Goal: Information Seeking & Learning: Learn about a topic

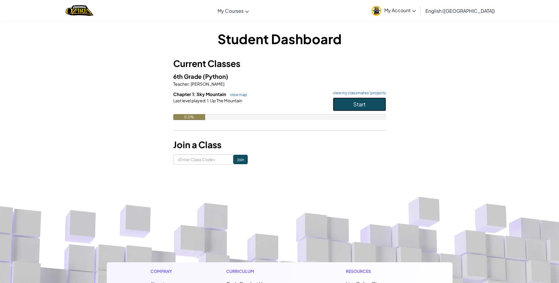
click at [360, 103] on span "Start" at bounding box center [360, 104] width 12 height 7
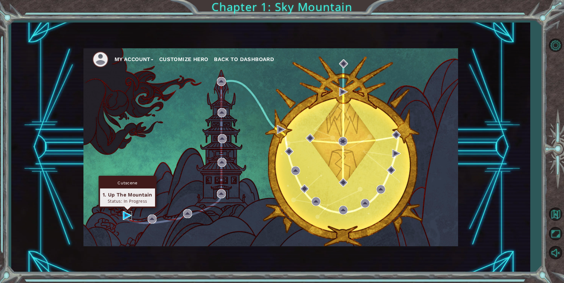
click at [125, 213] on img at bounding box center [127, 215] width 9 height 9
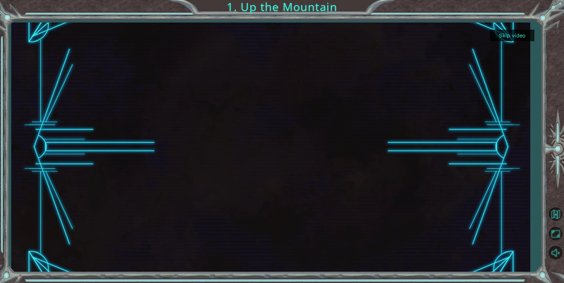
click at [512, 36] on button "Skip video" at bounding box center [512, 36] width 44 height 12
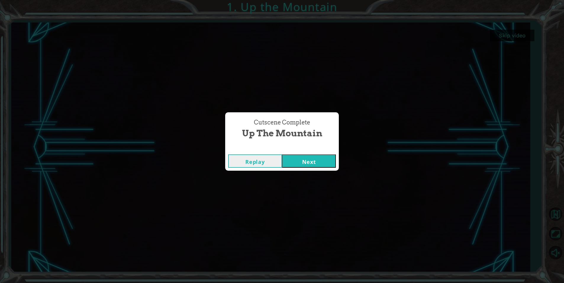
click at [295, 162] on button "Next" at bounding box center [309, 160] width 54 height 13
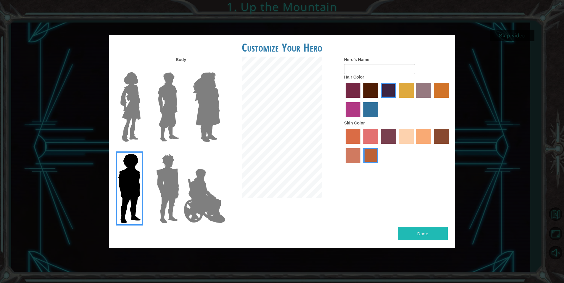
click at [172, 173] on img at bounding box center [168, 188] width 28 height 74
click at [181, 150] on input "Hero Garnet" at bounding box center [181, 150] width 0 height 0
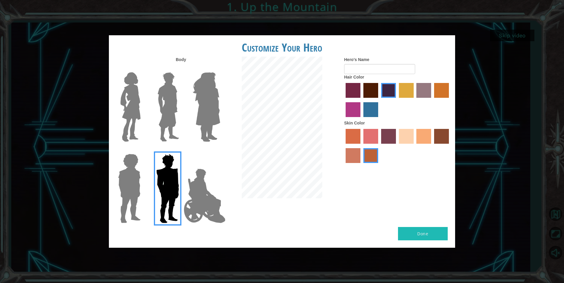
click at [404, 93] on label "tulip tree hair color" at bounding box center [406, 90] width 15 height 15
click at [397, 100] on input "tulip tree hair color" at bounding box center [397, 100] width 0 height 0
click at [404, 135] on label "sandy beach skin color" at bounding box center [406, 136] width 15 height 15
click at [397, 146] on input "sandy beach skin color" at bounding box center [397, 146] width 0 height 0
click at [415, 236] on button "Done" at bounding box center [423, 233] width 50 height 13
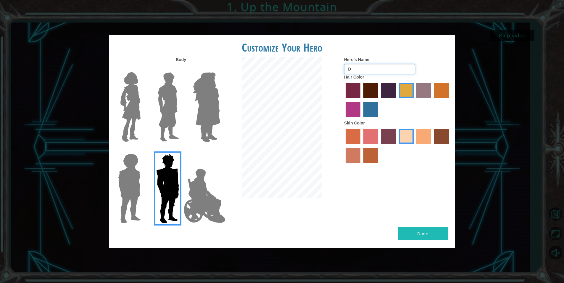
type input "D"
click at [422, 232] on button "Done" at bounding box center [423, 233] width 50 height 13
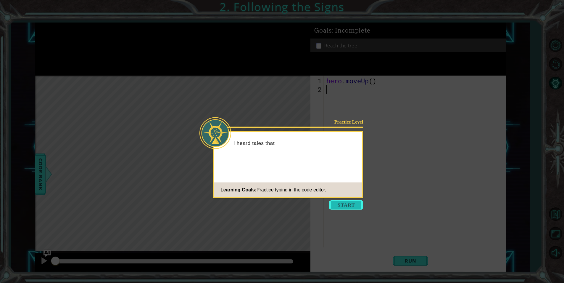
click at [343, 205] on button "Start" at bounding box center [346, 204] width 34 height 9
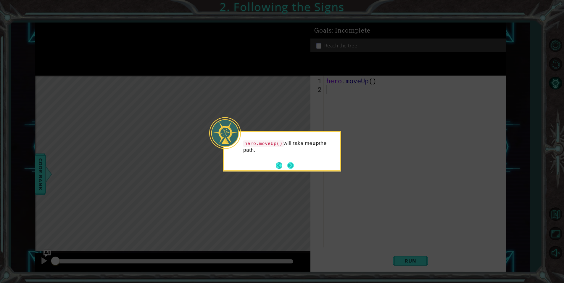
click at [290, 163] on button "Next" at bounding box center [290, 165] width 7 height 7
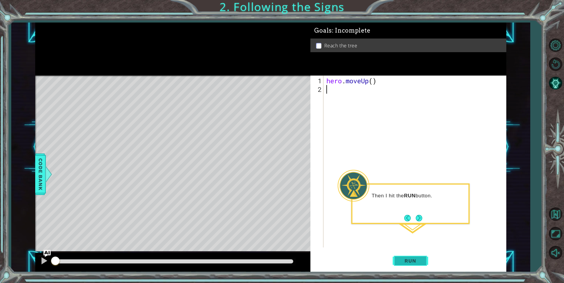
click at [419, 261] on span "Run" at bounding box center [409, 260] width 23 height 6
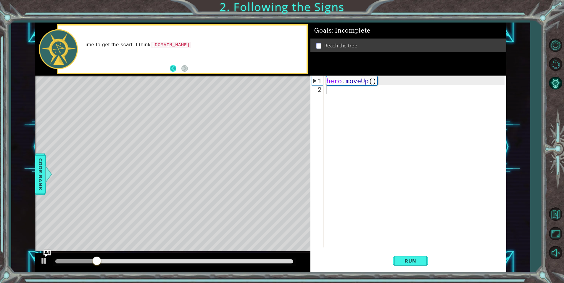
click at [173, 68] on button "Back" at bounding box center [176, 68] width 12 height 7
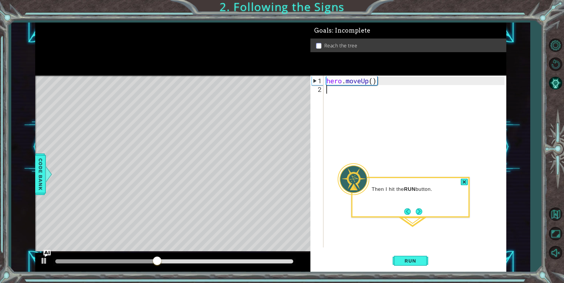
type textarea "h"
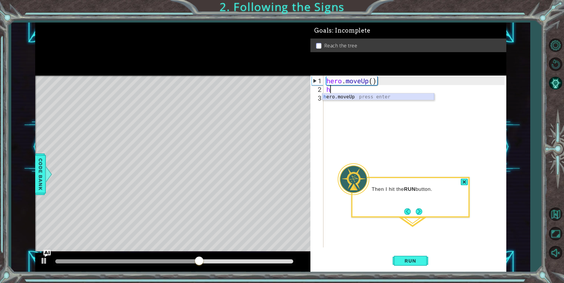
click at [344, 97] on div "h ero.moveUp press enter" at bounding box center [378, 103] width 112 height 21
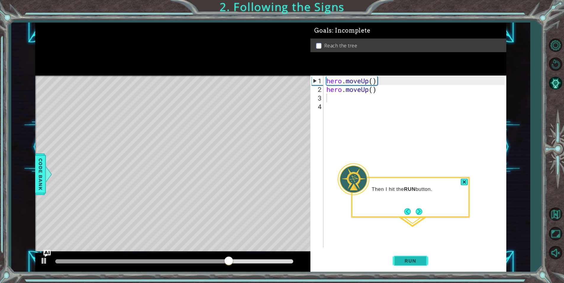
click at [418, 263] on button "Run" at bounding box center [410, 261] width 35 height 20
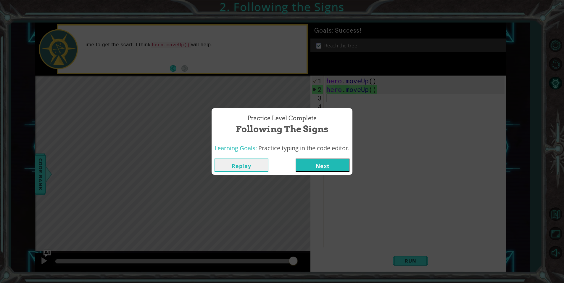
click at [322, 171] on div "Replay Next" at bounding box center [282, 164] width 141 height 19
click at [320, 166] on button "Next" at bounding box center [323, 164] width 54 height 13
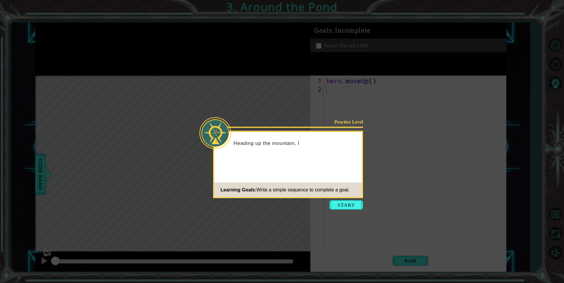
click at [345, 211] on icon at bounding box center [282, 141] width 564 height 283
click at [343, 205] on button "Start" at bounding box center [346, 204] width 34 height 9
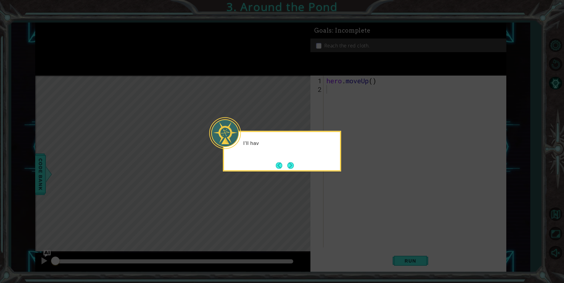
drag, startPoint x: 329, startPoint y: 151, endPoint x: 323, endPoint y: 152, distance: 6.0
click at [328, 150] on div "I'll hav" at bounding box center [282, 145] width 116 height 23
click at [291, 165] on button "Next" at bounding box center [290, 165] width 7 height 7
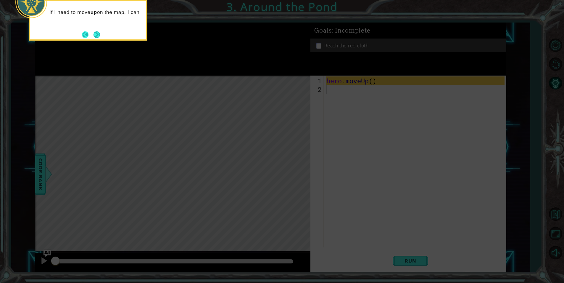
click at [90, 33] on button "Back" at bounding box center [88, 34] width 12 height 7
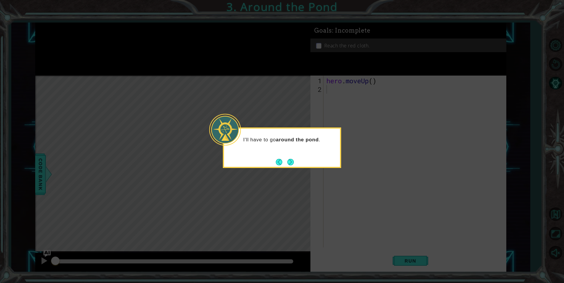
click at [287, 164] on button "Next" at bounding box center [290, 162] width 7 height 7
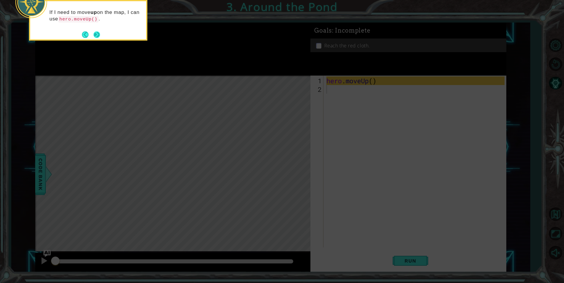
click at [95, 38] on button "Next" at bounding box center [96, 34] width 7 height 7
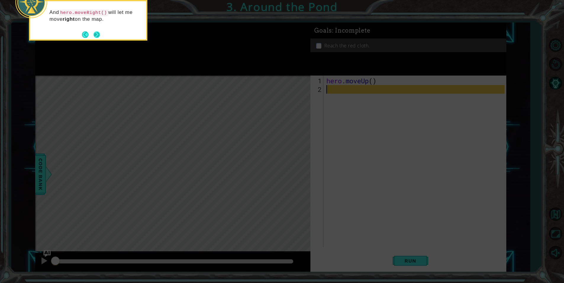
click at [96, 37] on button "Next" at bounding box center [96, 34] width 7 height 7
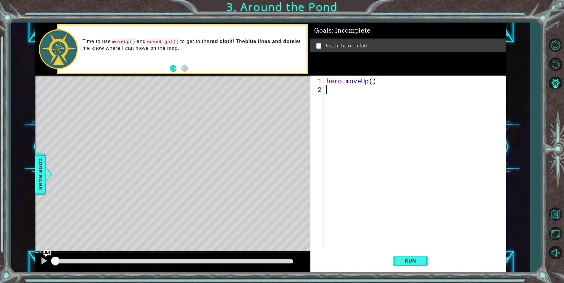
type textarea "h"
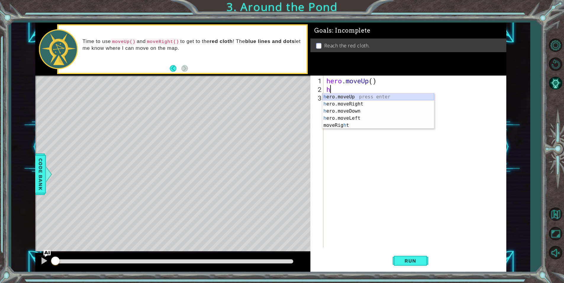
click at [332, 96] on div "h ero.moveUp press enter h ero.moveRight press enter h ero.moveDown press enter…" at bounding box center [378, 118] width 112 height 50
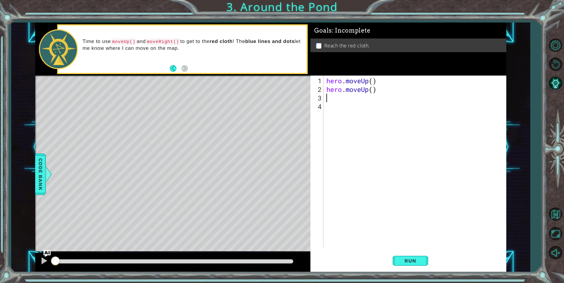
type textarea "h"
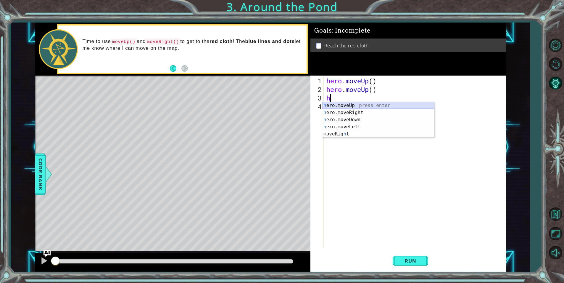
drag, startPoint x: 333, startPoint y: 104, endPoint x: 334, endPoint y: 109, distance: 5.1
click at [333, 104] on div "h ero.moveUp press enter h ero.moveRight press enter h ero.moveDown press enter…" at bounding box center [378, 127] width 112 height 50
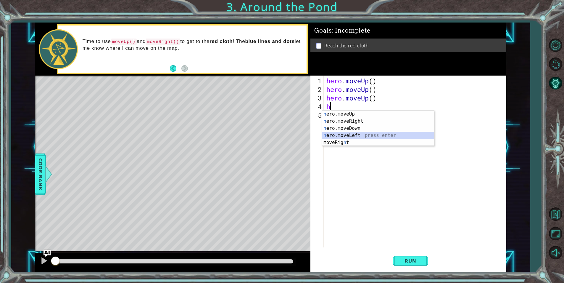
click at [344, 136] on div "h ero.moveUp press enter h ero.moveRight press enter h ero.moveDown press enter…" at bounding box center [378, 135] width 112 height 50
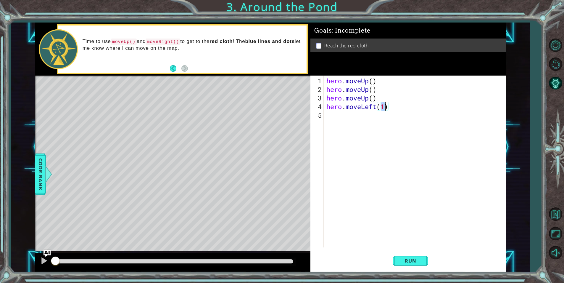
scroll to position [0, 2]
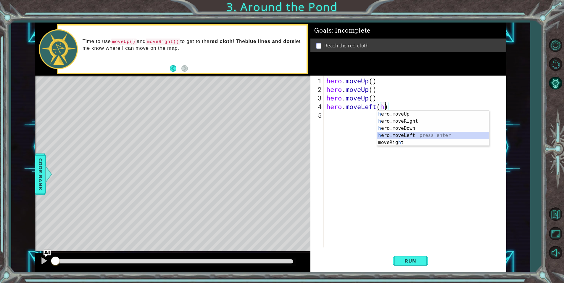
click at [399, 135] on div "h ero.moveUp press enter h ero.moveRight press enter h ero.moveDown press enter…" at bounding box center [433, 135] width 112 height 50
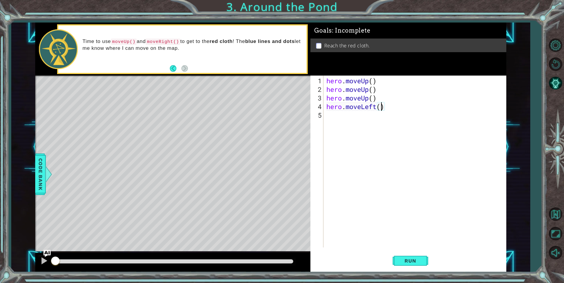
type textarea "hero.moveLeft(h)"
click at [333, 120] on div "hero . moveUp ( ) hero . moveUp ( ) hero . moveUp ( ) hero . moveLeft ( h )" at bounding box center [416, 170] width 182 height 189
drag, startPoint x: 385, startPoint y: 110, endPoint x: 377, endPoint y: 109, distance: 8.7
click at [385, 110] on div "hero . moveUp ( ) hero . moveUp ( ) hero . moveUp ( ) hero . moveLeft ( h )" at bounding box center [416, 170] width 182 height 189
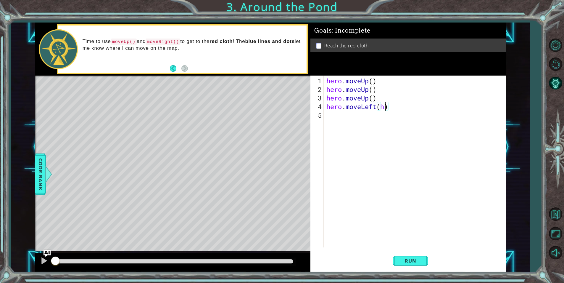
click at [385, 109] on div "hero . moveUp ( ) hero . moveUp ( ) hero . moveUp ( ) hero . moveLeft ( h )" at bounding box center [416, 170] width 182 height 189
type textarea "hero.moveLeft()"
click at [328, 120] on div "hero . moveUp ( ) hero . moveUp ( ) hero . moveUp ( ) hero . moveLeft ( )" at bounding box center [416, 170] width 182 height 189
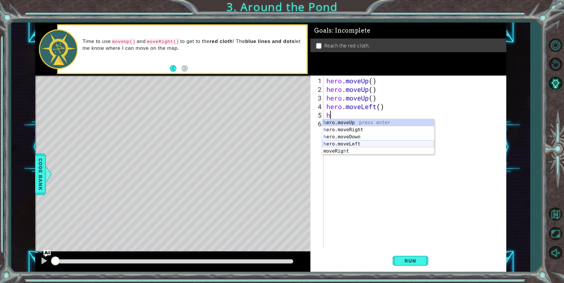
click at [347, 141] on div "h ero.moveUp press enter h ero.moveRight press enter h ero.moveDown press enter…" at bounding box center [378, 144] width 112 height 50
type textarea "hero.moveLeft(1)"
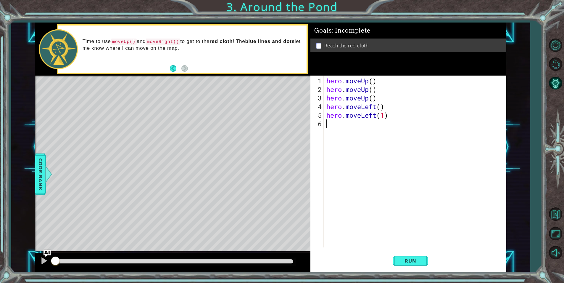
click at [330, 126] on div "hero . moveUp ( ) hero . moveUp ( ) hero . moveUp ( ) hero . moveLeft ( ) hero …" at bounding box center [416, 170] width 182 height 189
type textarea "h"
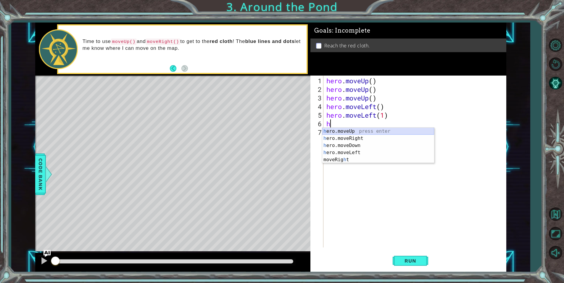
click at [338, 133] on div "h ero.moveUp press enter h ero.moveRight press enter h ero.moveDown press enter…" at bounding box center [378, 153] width 112 height 50
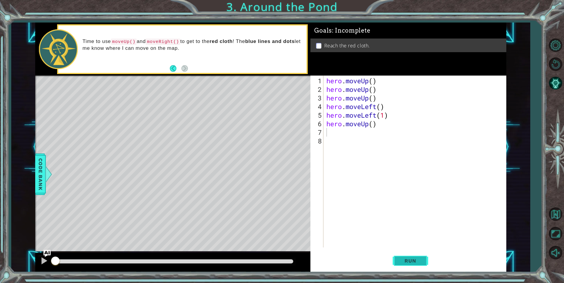
click at [414, 258] on span "Run" at bounding box center [409, 260] width 23 height 6
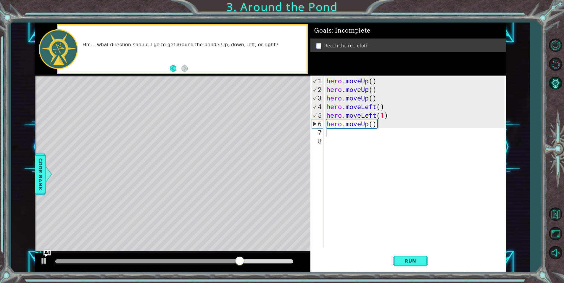
drag, startPoint x: 324, startPoint y: 96, endPoint x: 332, endPoint y: 103, distance: 10.3
click at [332, 103] on div "1 2 3 4 5 6 7 8 hero . moveUp ( ) hero . moveUp ( ) hero . moveUp ( ) hero . mo…" at bounding box center [407, 161] width 194 height 172
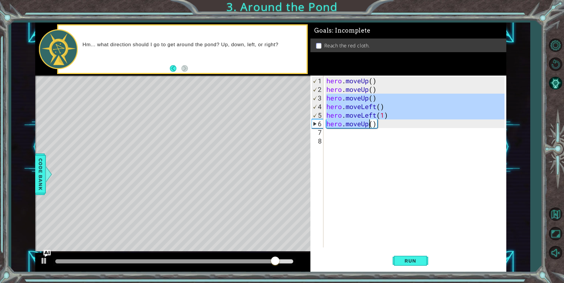
drag, startPoint x: 328, startPoint y: 95, endPoint x: 372, endPoint y: 127, distance: 54.3
click at [372, 127] on div "hero . moveUp ( ) hero . moveUp ( ) hero . moveUp ( ) hero . moveLeft ( ) hero …" at bounding box center [416, 170] width 182 height 189
type textarea "hero.moveUp()"
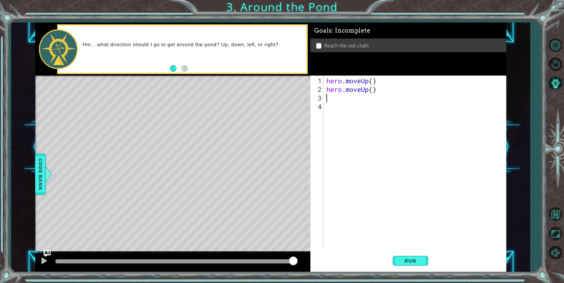
type textarea "h"
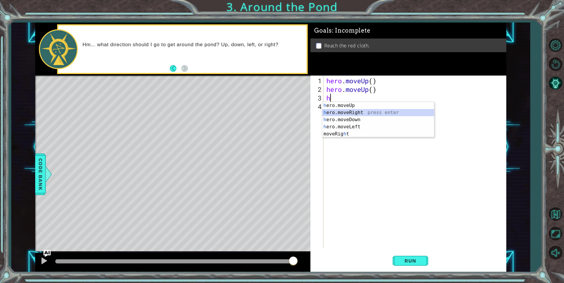
click at [334, 113] on div "h ero.moveUp press enter h ero.moveRight press enter h ero.moveDown press enter…" at bounding box center [378, 127] width 112 height 50
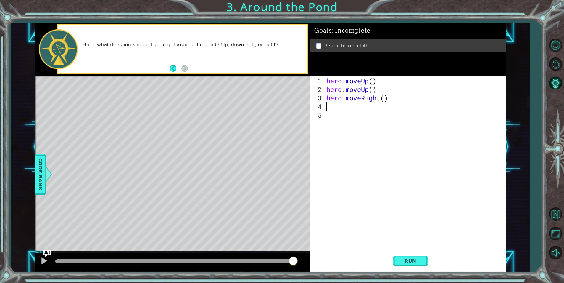
type textarea "h"
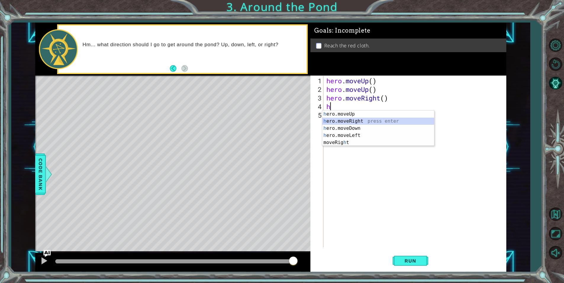
click at [338, 120] on div "h ero.moveUp press enter h ero.moveRight press enter h ero.moveDown press enter…" at bounding box center [378, 135] width 112 height 50
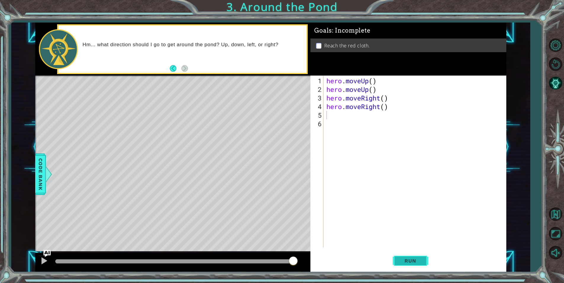
click at [408, 264] on button "Run" at bounding box center [410, 261] width 35 height 20
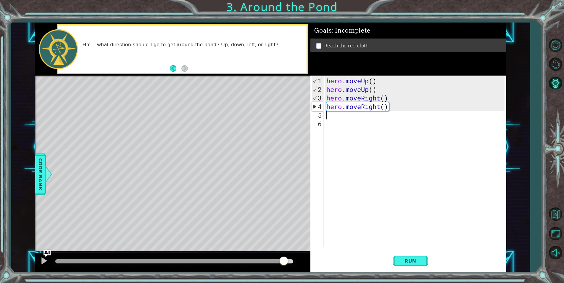
drag, startPoint x: 102, startPoint y: 261, endPoint x: 294, endPoint y: 275, distance: 192.5
click at [294, 275] on div "1 ההההההההההההההההההההההההההההההההההההההההההההההההההההההההההההההההההההההההההההה…" at bounding box center [282, 141] width 564 height 283
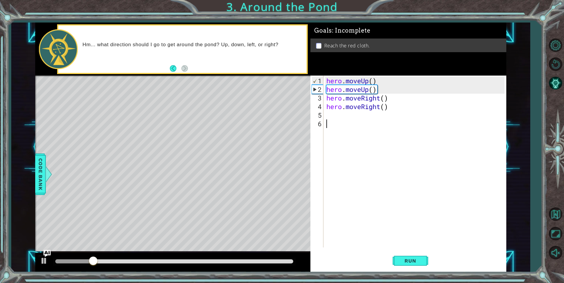
click at [332, 125] on div "hero . moveUp ( ) hero . moveUp ( ) hero . moveRight ( ) hero . moveRight ( )" at bounding box center [416, 170] width 182 height 189
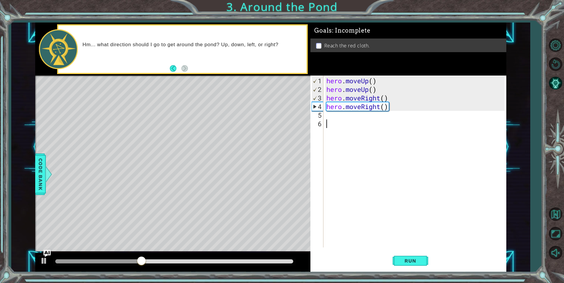
click at [327, 120] on div "hero . moveUp ( ) hero . moveUp ( ) hero . moveRight ( ) hero . moveRight ( )" at bounding box center [416, 170] width 182 height 189
click at [326, 118] on div "hero . moveUp ( ) hero . moveUp ( ) hero . moveRight ( ) hero . moveRight ( )" at bounding box center [416, 170] width 182 height 189
type textarea "h"
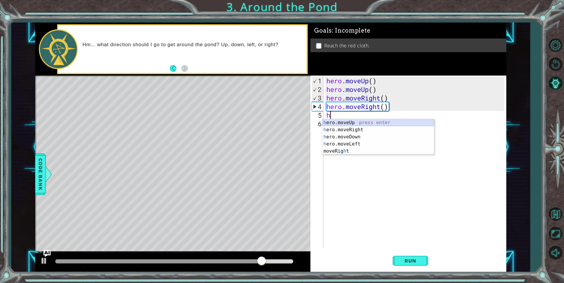
click at [347, 123] on div "h ero.moveUp press enter h ero.moveRight press enter h ero.moveDown press enter…" at bounding box center [378, 144] width 112 height 50
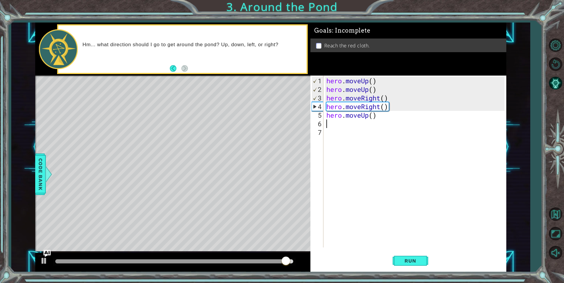
type textarea "h"
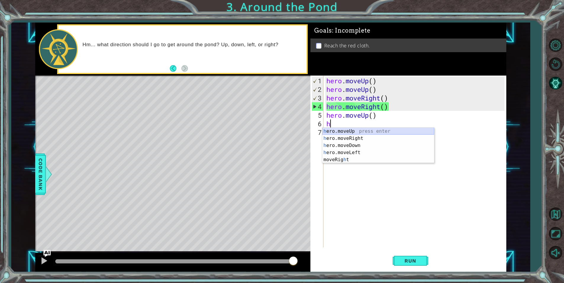
click at [345, 128] on div "h ero.moveUp press enter h ero.moveRight press enter h ero.moveDown press enter…" at bounding box center [378, 153] width 112 height 50
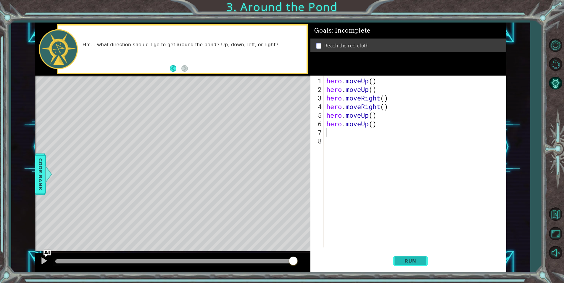
click at [398, 260] on span "Run" at bounding box center [409, 260] width 23 height 6
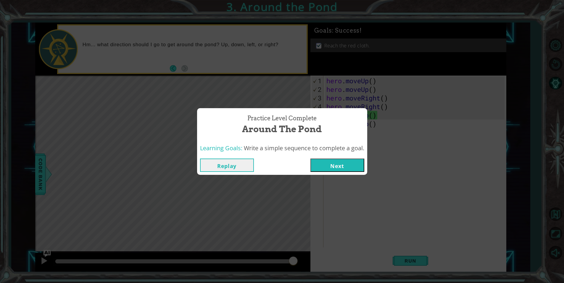
click at [324, 163] on button "Next" at bounding box center [337, 164] width 54 height 13
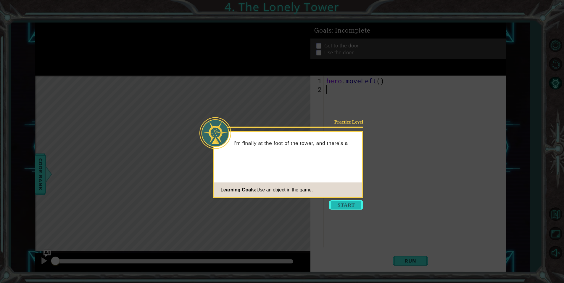
click at [343, 207] on button "Start" at bounding box center [346, 204] width 34 height 9
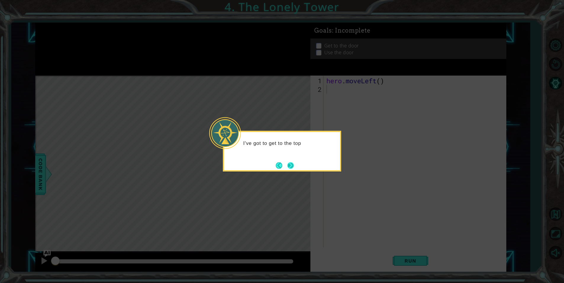
click at [291, 168] on button "Next" at bounding box center [290, 165] width 7 height 7
click at [280, 164] on button "Back" at bounding box center [282, 165] width 12 height 7
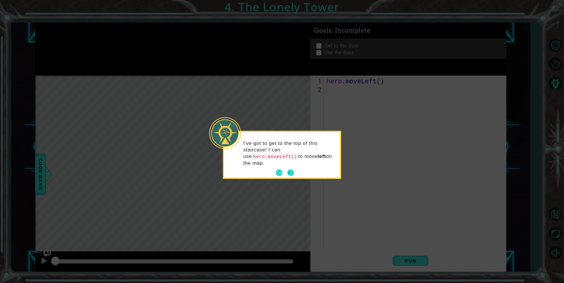
click at [291, 175] on button "Next" at bounding box center [290, 172] width 7 height 7
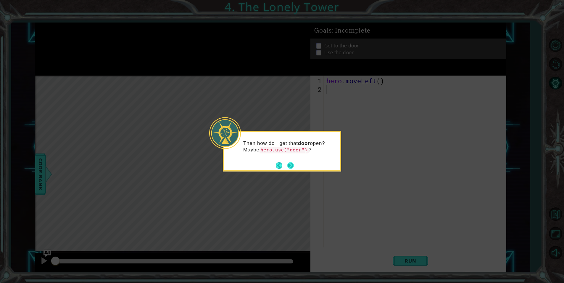
click at [291, 165] on button "Next" at bounding box center [290, 165] width 7 height 7
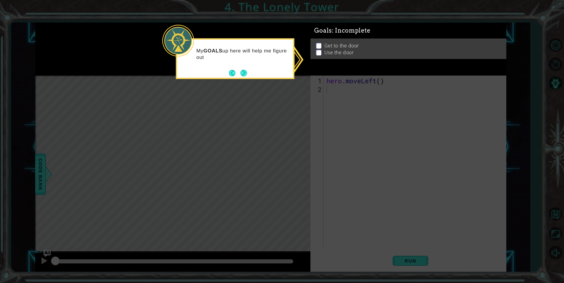
click at [241, 66] on div "My GOALS up here will help me figure out" at bounding box center [235, 57] width 116 height 30
click at [241, 70] on button "Next" at bounding box center [243, 73] width 7 height 7
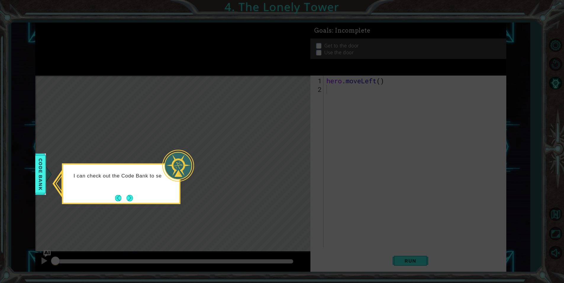
click at [128, 196] on button "Next" at bounding box center [130, 198] width 8 height 8
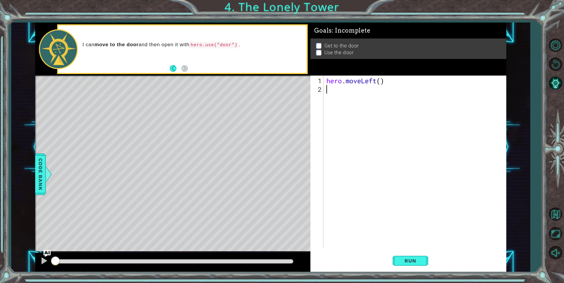
type textarea "h"
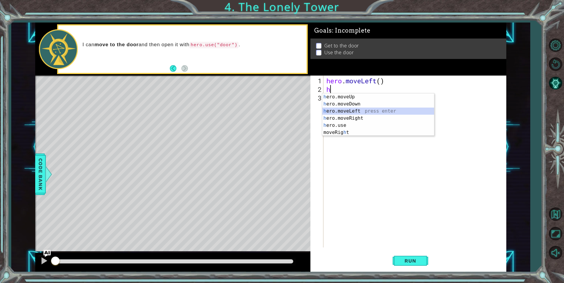
click at [340, 112] on div "h ero.moveUp press enter h ero.moveDown press enter h ero.moveLeft press enter …" at bounding box center [378, 121] width 112 height 57
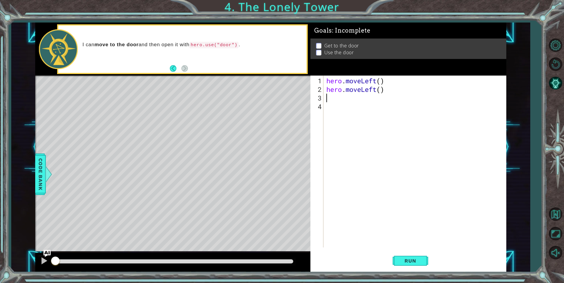
type textarea "h"
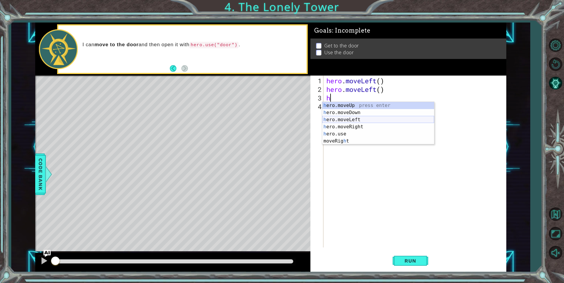
click at [339, 120] on div "h ero.moveUp press enter h ero.moveDown press enter h ero.moveLeft press enter …" at bounding box center [378, 130] width 112 height 57
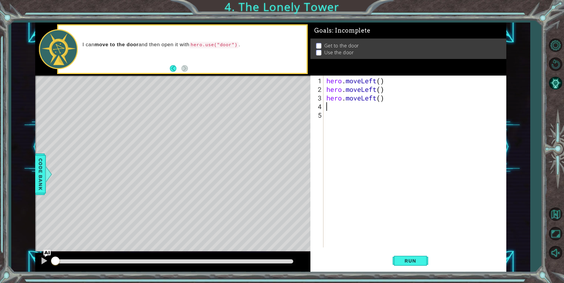
type textarea "h"
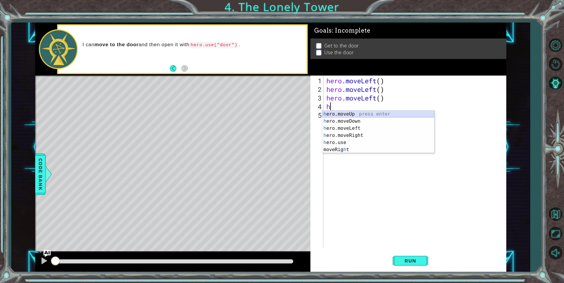
click at [330, 111] on div "h ero.moveUp press enter h ero.moveDown press enter h ero.moveLeft press enter …" at bounding box center [378, 138] width 112 height 57
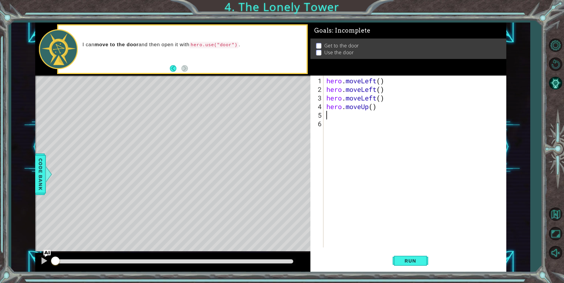
type textarea "h"
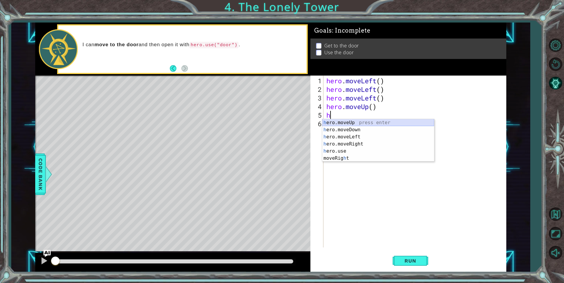
click at [328, 123] on div "h ero.moveUp press enter h ero.moveDown press enter h ero.moveLeft press enter …" at bounding box center [378, 147] width 112 height 57
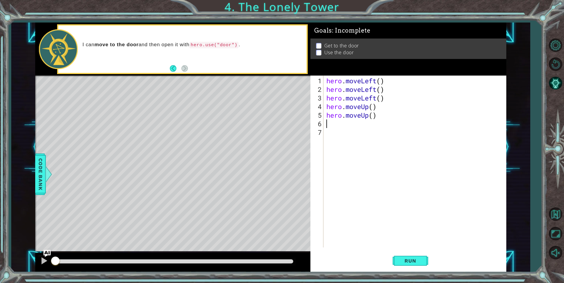
type textarea "h"
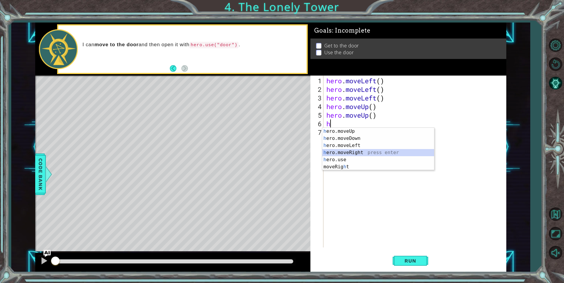
click at [336, 151] on div "h ero.moveUp press enter h ero.moveDown press enter h ero.moveLeft press enter …" at bounding box center [378, 156] width 112 height 57
type textarea "h"
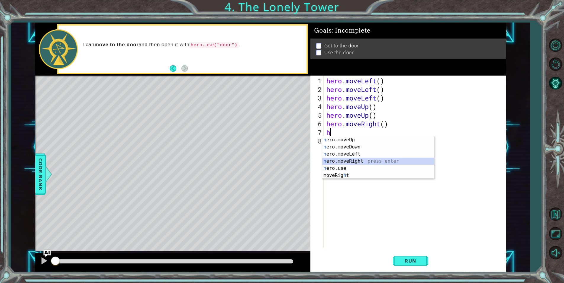
click at [334, 159] on div "h ero.moveUp press enter h ero.moveDown press enter h ero.moveLeft press enter …" at bounding box center [378, 164] width 112 height 57
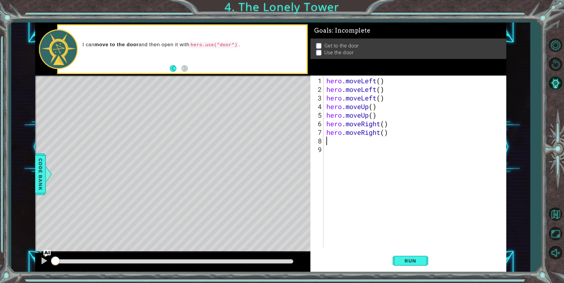
type textarea "h"
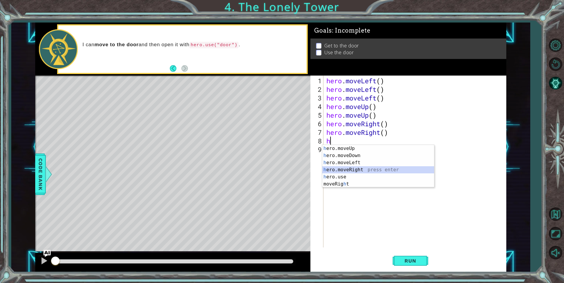
click at [343, 170] on div "h ero.moveUp press enter h ero.moveDown press enter h ero.moveLeft press enter …" at bounding box center [378, 173] width 112 height 57
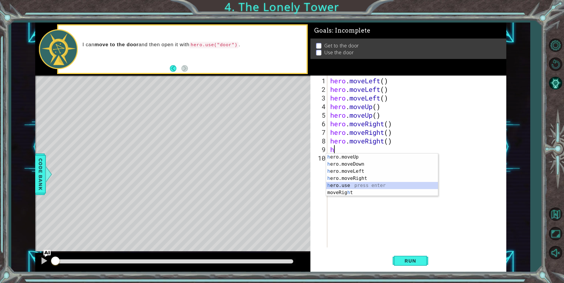
click at [338, 185] on div "h ero.moveUp press enter h ero.moveDown press enter h ero.moveLeft press enter …" at bounding box center [382, 181] width 112 height 57
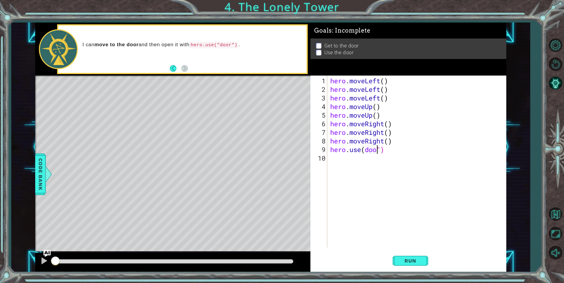
scroll to position [0, 2]
click at [398, 257] on button "Run" at bounding box center [410, 261] width 35 height 20
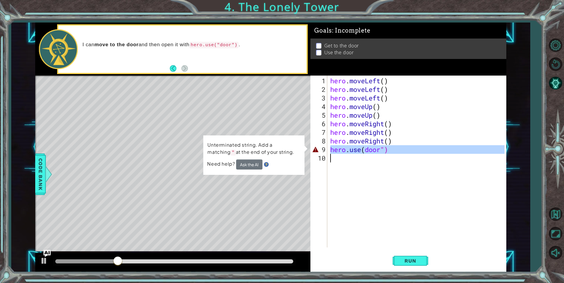
drag, startPoint x: 329, startPoint y: 146, endPoint x: 347, endPoint y: 154, distance: 19.9
click at [347, 154] on div "hero . moveLeft ( ) hero . moveLeft ( ) hero . moveLeft ( ) hero . moveUp ( ) h…" at bounding box center [418, 170] width 178 height 189
type textarea "hero.use(door")"
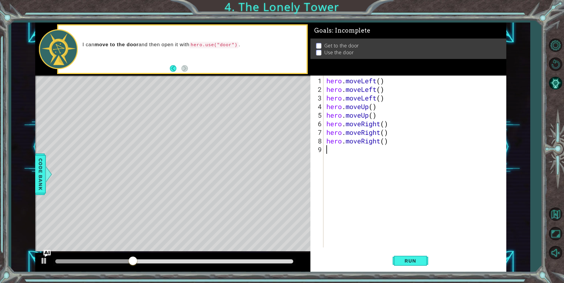
scroll to position [0, 0]
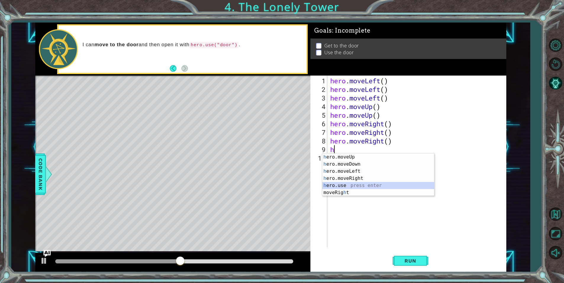
click at [336, 186] on div "h ero.moveUp press enter h ero.moveDown press enter h ero.moveLeft press enter …" at bounding box center [378, 181] width 112 height 57
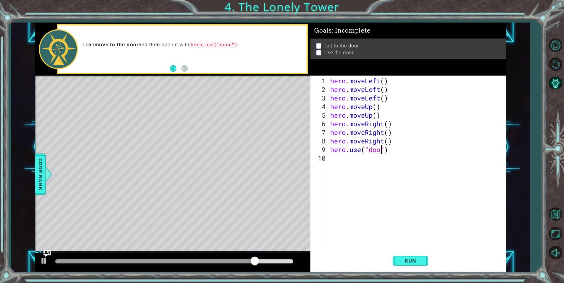
scroll to position [0, 2]
type textarea "hero.use("door")"
click at [425, 258] on button "Run" at bounding box center [410, 261] width 35 height 20
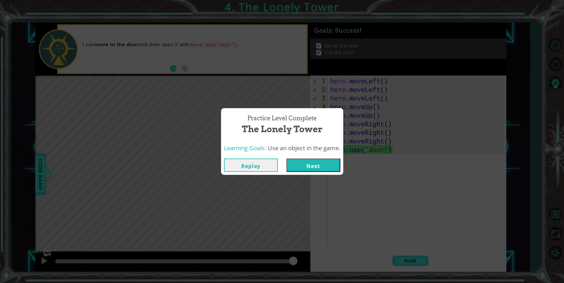
click at [303, 166] on button "Next" at bounding box center [313, 164] width 54 height 13
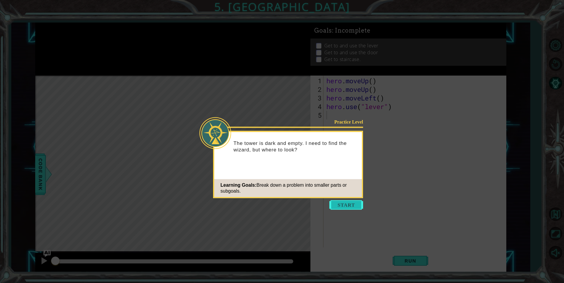
click at [338, 204] on button "Start" at bounding box center [346, 204] width 34 height 9
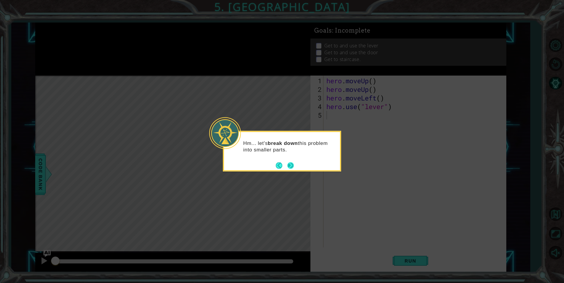
click at [294, 165] on button "Next" at bounding box center [290, 165] width 7 height 7
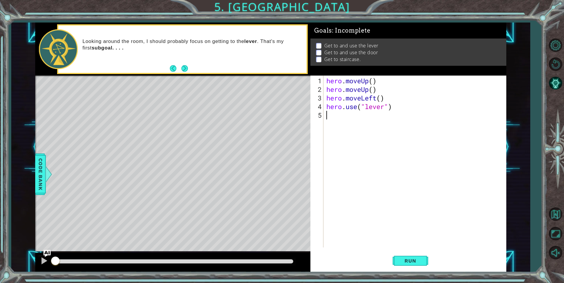
click at [254, 261] on div at bounding box center [174, 261] width 238 height 4
click at [418, 262] on span "Run" at bounding box center [409, 260] width 23 height 6
click at [120, 259] on div at bounding box center [174, 261] width 243 height 8
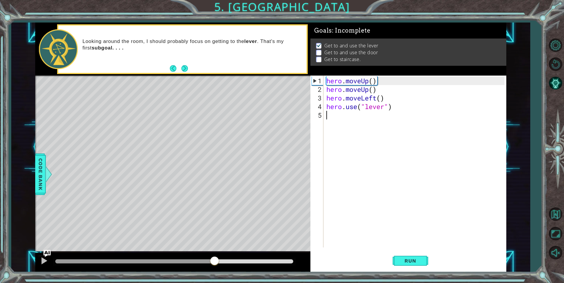
drag, startPoint x: 120, startPoint y: 261, endPoint x: 217, endPoint y: 261, distance: 97.3
click at [217, 261] on div at bounding box center [174, 261] width 238 height 4
drag, startPoint x: 220, startPoint y: 260, endPoint x: 304, endPoint y: 253, distance: 84.9
click at [304, 254] on div at bounding box center [172, 261] width 275 height 19
type textarea "h"
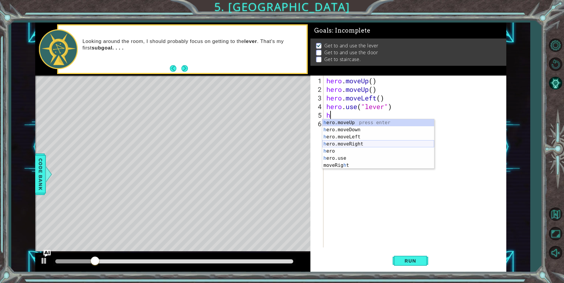
click at [345, 144] on div "h ero.moveUp press enter h ero.moveDown press enter h ero.moveLeft press enter …" at bounding box center [378, 151] width 112 height 64
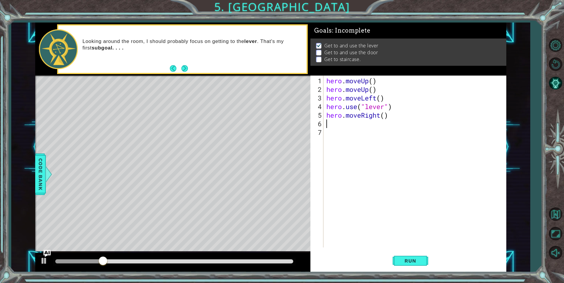
type textarea "h"
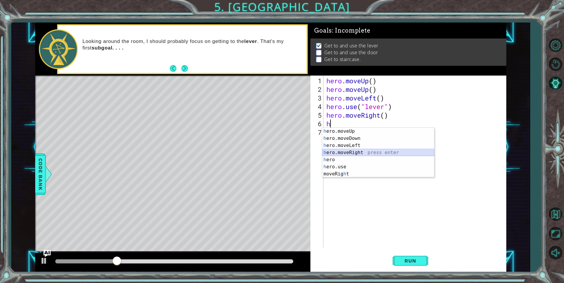
click at [350, 153] on div "h ero.moveUp press enter h ero.moveDown press enter h ero.moveLeft press enter …" at bounding box center [378, 160] width 112 height 64
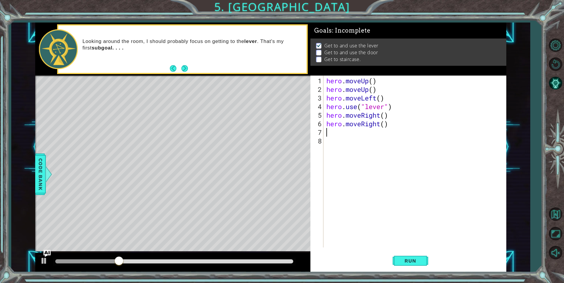
type textarea "h"
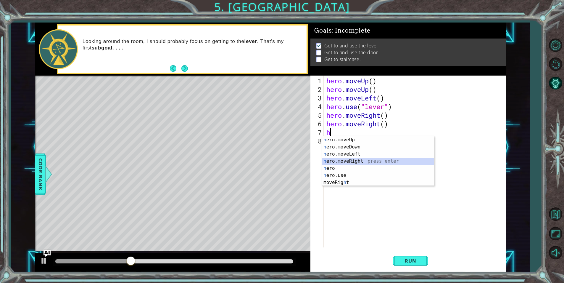
click at [349, 163] on div "h ero.moveUp press enter h ero.moveDown press enter h ero.moveLeft press enter …" at bounding box center [378, 168] width 112 height 64
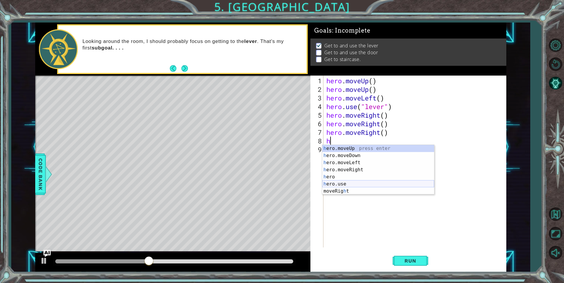
click at [341, 184] on div "h ero.moveUp press enter h ero.moveDown press enter h ero.moveLeft press enter …" at bounding box center [378, 177] width 112 height 64
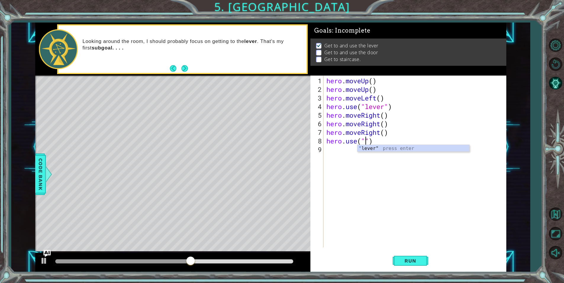
scroll to position [0, 2]
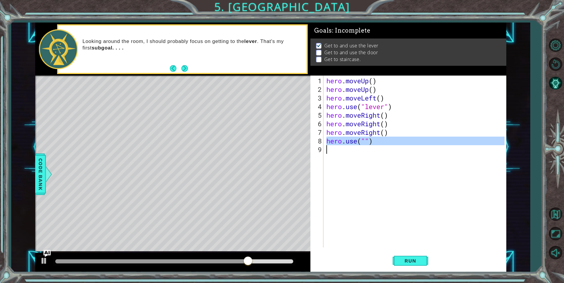
drag, startPoint x: 326, startPoint y: 139, endPoint x: 369, endPoint y: 146, distance: 43.8
click at [369, 146] on div "hero . moveUp ( ) hero . moveUp ( ) hero . moveLeft ( ) hero . use ( "lever" ) …" at bounding box center [416, 170] width 182 height 189
type textarea "hero.use("")"
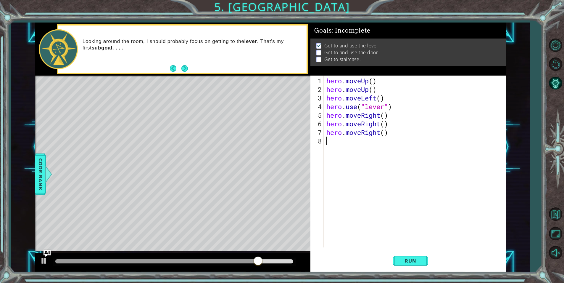
scroll to position [0, 0]
click at [403, 258] on span "Run" at bounding box center [409, 260] width 23 height 6
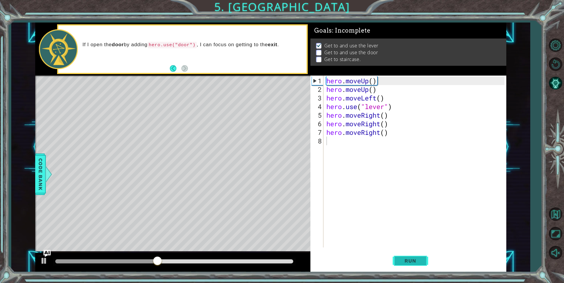
click at [418, 254] on button "Run" at bounding box center [410, 261] width 35 height 20
click at [400, 258] on span "Run" at bounding box center [409, 260] width 23 height 6
click at [398, 256] on button "Run" at bounding box center [410, 261] width 35 height 20
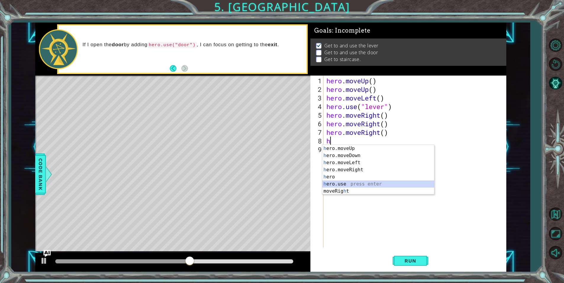
click at [340, 184] on div "h ero.moveUp press enter h ero.moveDown press enter h ero.moveLeft press enter …" at bounding box center [378, 177] width 112 height 64
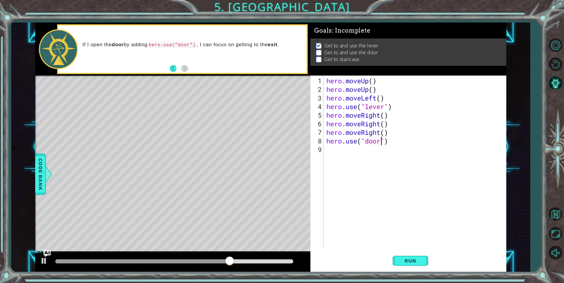
scroll to position [0, 2]
type textarea "hero.use("door")"
click at [419, 258] on span "Run" at bounding box center [409, 260] width 23 height 6
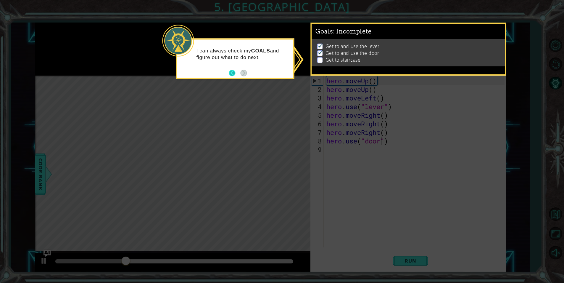
click at [233, 73] on button "Back" at bounding box center [235, 73] width 12 height 7
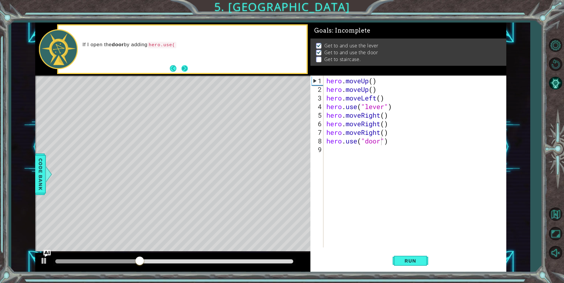
click at [185, 71] on button "Next" at bounding box center [184, 68] width 7 height 7
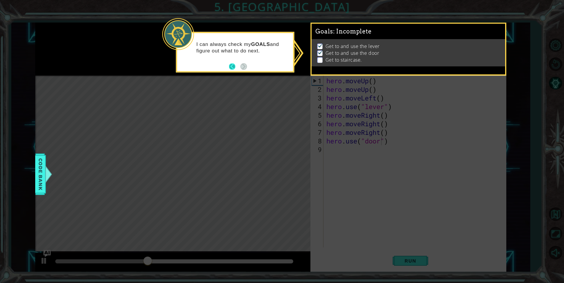
click at [233, 67] on button "Back" at bounding box center [235, 66] width 12 height 7
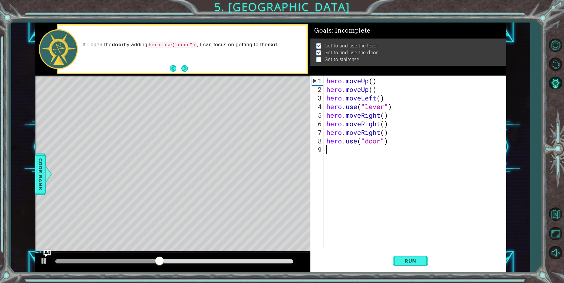
drag, startPoint x: 452, startPoint y: 248, endPoint x: 419, endPoint y: 272, distance: 40.7
click at [444, 258] on div "hero.use("door") 1 2 3 4 5 6 7 8 9 hero . moveUp ( ) hero . moveUp ( ) hero . m…" at bounding box center [408, 173] width 196 height 196
click at [409, 262] on span "Run" at bounding box center [409, 260] width 23 height 6
type textarea "h"
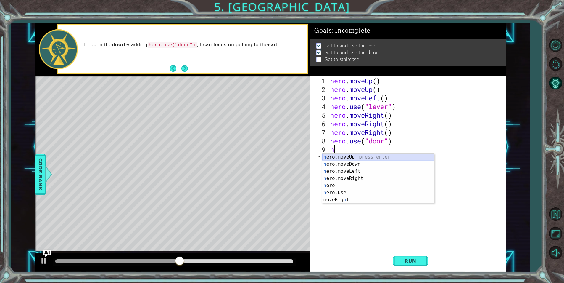
click at [335, 156] on div "h ero.moveUp press enter h ero.moveDown press enter h ero.moveLeft press enter …" at bounding box center [378, 185] width 112 height 64
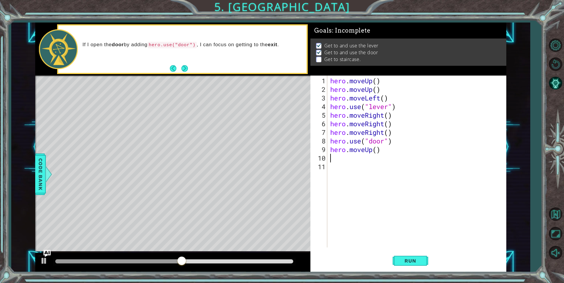
type textarea "h"
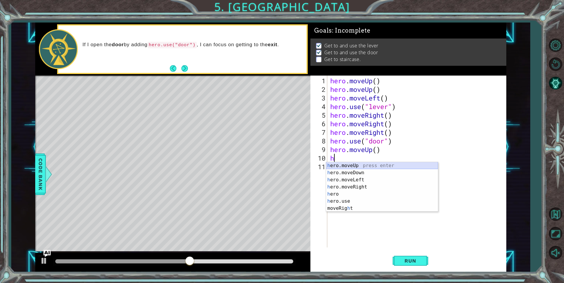
click at [339, 166] on div "h ero.moveUp press enter h ero.moveDown press enter h ero.moveLeft press enter …" at bounding box center [382, 194] width 112 height 64
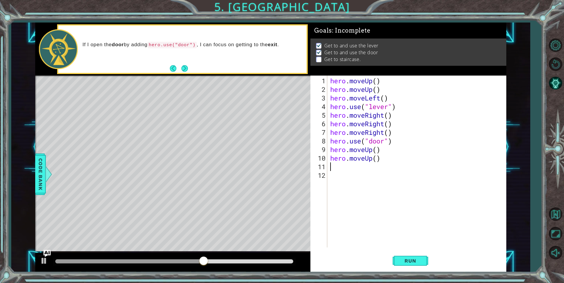
type textarea "h"
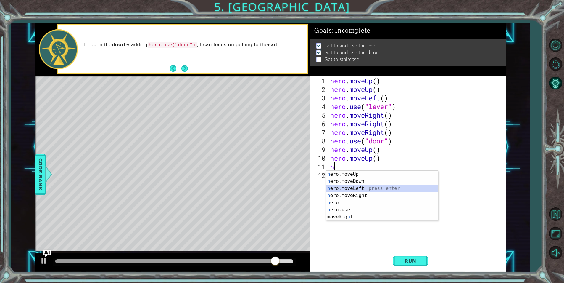
click at [371, 188] on div "h ero.moveUp press enter h ero.moveDown press enter h ero.moveLeft press enter …" at bounding box center [382, 202] width 112 height 64
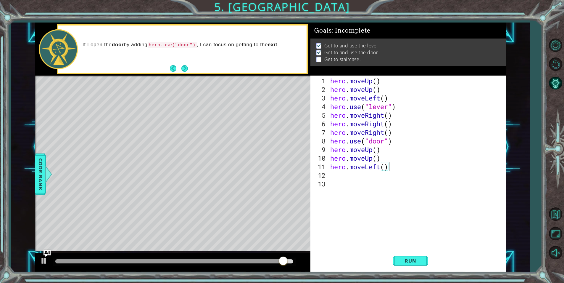
click at [388, 168] on div "hero . moveUp ( ) hero . moveUp ( ) hero . moveLeft ( ) hero . use ( "lever" ) …" at bounding box center [418, 170] width 178 height 189
click at [385, 169] on div "hero . moveUp ( ) hero . moveUp ( ) hero . moveLeft ( ) hero . use ( "lever" ) …" at bounding box center [418, 170] width 178 height 189
type textarea "hero.moveLeft(4)"
click at [421, 259] on span "Run" at bounding box center [409, 260] width 23 height 6
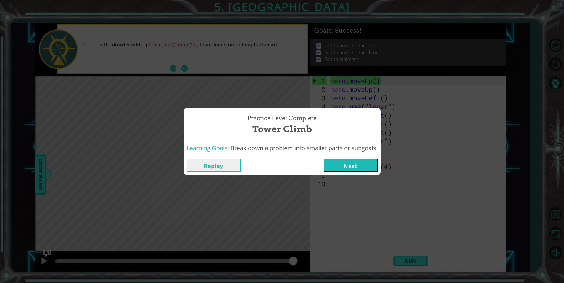
click at [350, 161] on button "Next" at bounding box center [351, 164] width 54 height 13
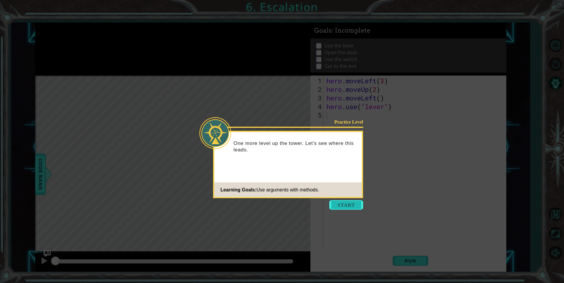
click at [343, 204] on button "Start" at bounding box center [346, 204] width 34 height 9
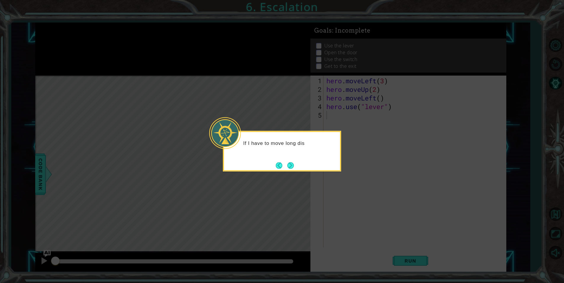
drag, startPoint x: 312, startPoint y: 172, endPoint x: 305, endPoint y: 172, distance: 7.1
click at [311, 172] on icon at bounding box center [282, 141] width 564 height 283
click at [292, 165] on button "Next" at bounding box center [290, 165] width 7 height 7
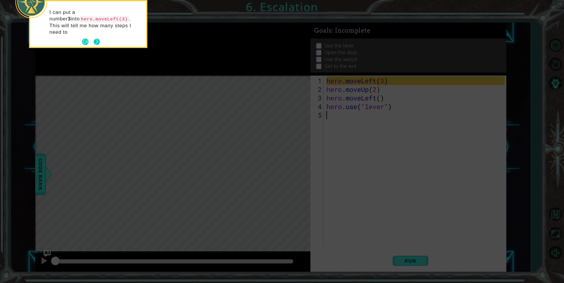
click at [97, 38] on button "Next" at bounding box center [96, 41] width 7 height 7
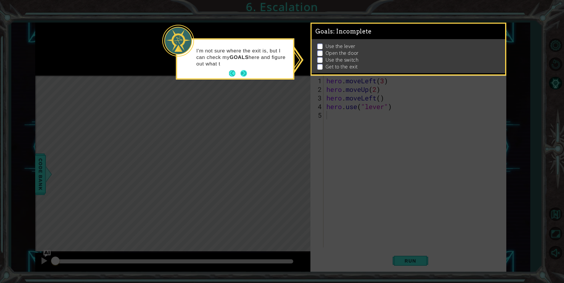
click at [245, 73] on button "Next" at bounding box center [243, 73] width 7 height 7
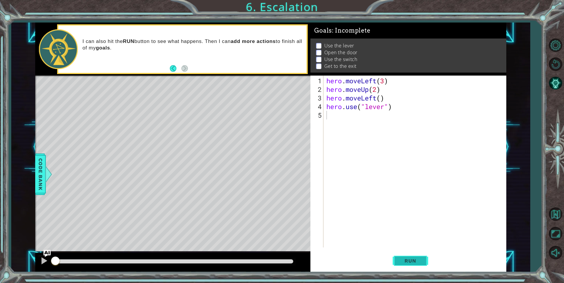
click at [413, 265] on button "Run" at bounding box center [410, 261] width 35 height 20
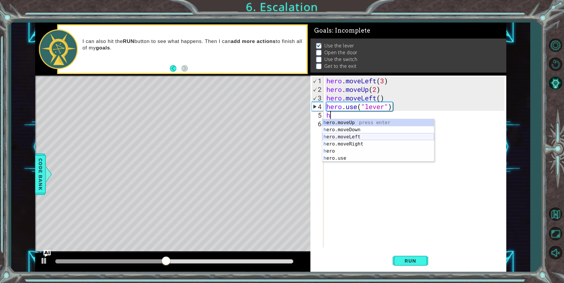
click at [341, 138] on div "h ero.moveUp press enter h ero.moveDown press enter h ero.moveLeft press enter …" at bounding box center [378, 147] width 112 height 57
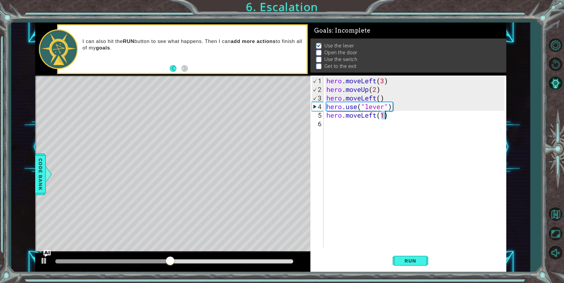
scroll to position [0, 2]
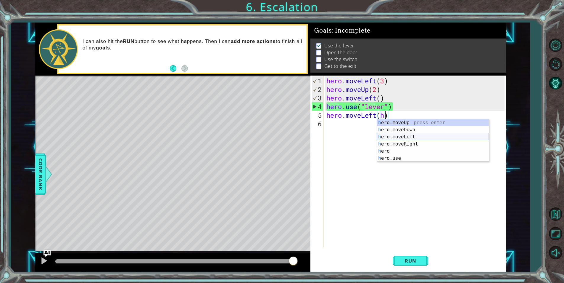
type textarea "hero.moveLeft()"
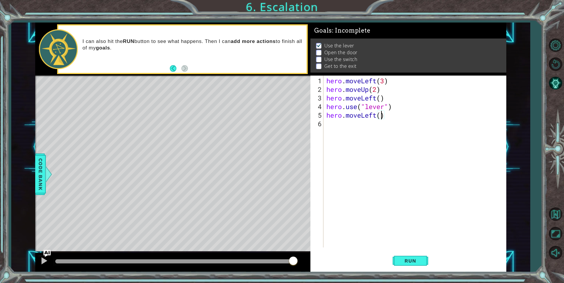
click at [335, 124] on div "hero . moveLeft ( 3 ) hero . moveUp ( 2 ) hero . moveLeft ( ) hero . use ( "lev…" at bounding box center [416, 170] width 182 height 189
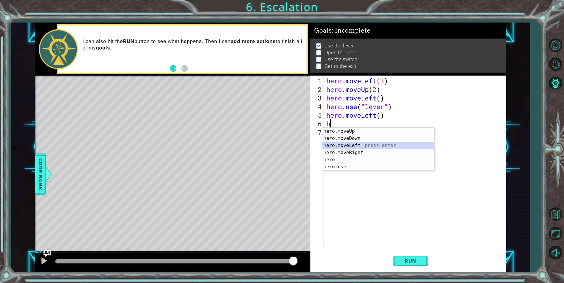
click at [341, 146] on div "h ero.moveUp press enter h ero.moveDown press enter h ero.moveLeft press enter …" at bounding box center [378, 156] width 112 height 57
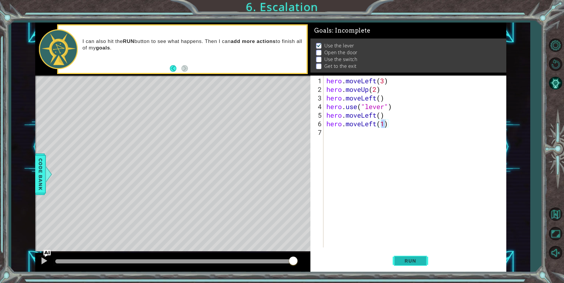
click at [412, 260] on span "Run" at bounding box center [409, 260] width 23 height 6
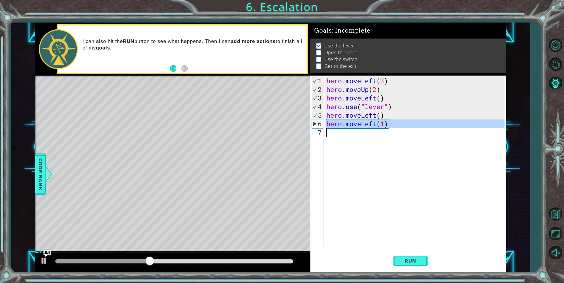
drag, startPoint x: 326, startPoint y: 124, endPoint x: 388, endPoint y: 134, distance: 62.5
click at [388, 134] on div "hero . moveLeft ( 3 ) hero . moveUp ( 2 ) hero . moveLeft ( ) hero . use ( "lev…" at bounding box center [416, 170] width 182 height 189
type textarea "hero.moveLeft(1)"
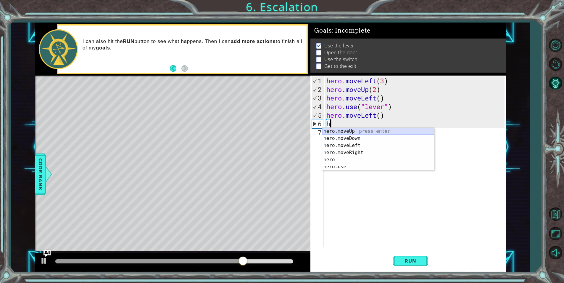
click at [337, 132] on div "h ero.moveUp press enter h ero.moveDown press enter h ero.moveLeft press enter …" at bounding box center [378, 156] width 112 height 57
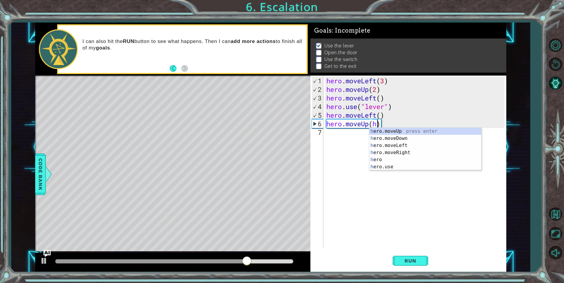
scroll to position [0, 2]
type textarea "hero.moveUp()"
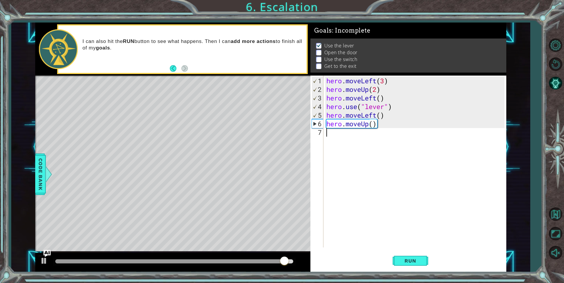
click at [326, 134] on div "hero . moveLeft ( 3 ) hero . moveUp ( 2 ) hero . moveLeft ( ) hero . use ( "lev…" at bounding box center [416, 170] width 182 height 189
click at [329, 135] on div "hero . moveLeft ( 3 ) hero . moveUp ( 2 ) hero . moveLeft ( ) hero . use ( "lev…" at bounding box center [416, 170] width 182 height 189
click at [333, 136] on div "hero . moveLeft ( 3 ) hero . moveUp ( 2 ) hero . moveLeft ( ) hero . use ( "lev…" at bounding box center [416, 170] width 182 height 189
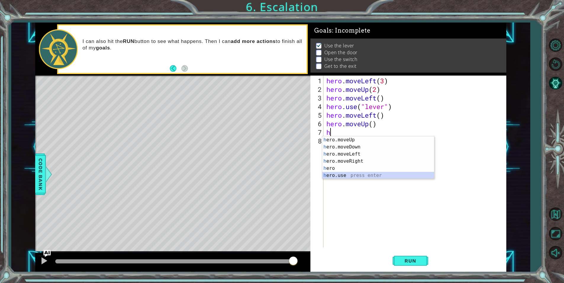
click at [336, 175] on div "h ero.moveUp press enter h ero.moveDown press enter h ero.moveLeft press enter …" at bounding box center [378, 164] width 112 height 57
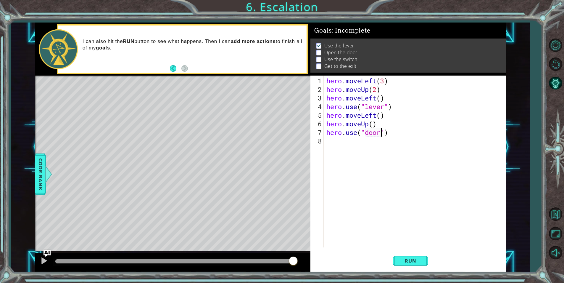
scroll to position [0, 2]
click at [424, 262] on button "Run" at bounding box center [410, 261] width 35 height 20
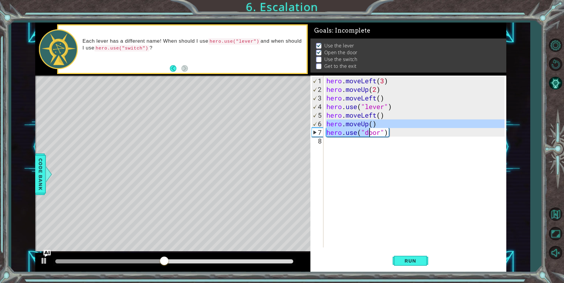
drag, startPoint x: 327, startPoint y: 121, endPoint x: 371, endPoint y: 129, distance: 44.7
click at [371, 129] on div "hero . moveLeft ( 3 ) hero . moveUp ( 2 ) hero . moveLeft ( ) hero . use ( "lev…" at bounding box center [416, 170] width 182 height 189
type textarea "hero.moveUp()"
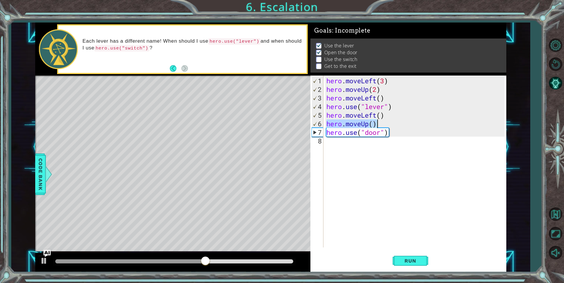
drag, startPoint x: 326, startPoint y: 123, endPoint x: 376, endPoint y: 124, distance: 50.0
click at [376, 124] on div "hero . moveLeft ( 3 ) hero . moveUp ( 2 ) hero . moveLeft ( ) hero . use ( "lev…" at bounding box center [416, 170] width 182 height 189
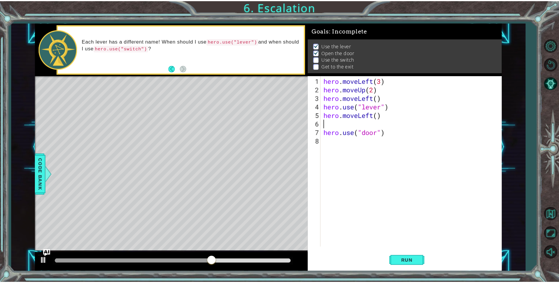
scroll to position [0, 0]
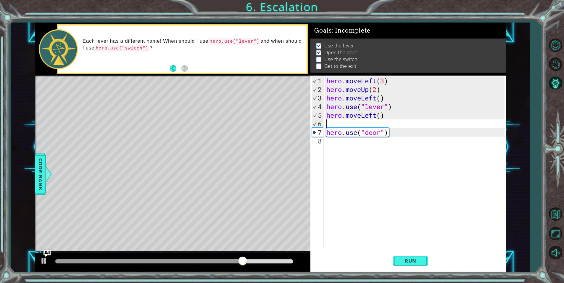
click at [394, 141] on div "hero . moveLeft ( 3 ) hero . moveUp ( 2 ) hero . moveLeft ( ) hero . use ( "lev…" at bounding box center [416, 170] width 182 height 189
click at [325, 130] on div "1 2 3 4 5 6 7 8 hero . moveLeft ( 3 ) hero . moveUp ( 2 ) hero . moveLeft ( ) h…" at bounding box center [407, 161] width 194 height 172
click at [406, 135] on div "hero . moveLeft ( 3 ) hero . moveUp ( 2 ) hero . moveLeft ( ) hero . use ( "lev…" at bounding box center [416, 170] width 182 height 189
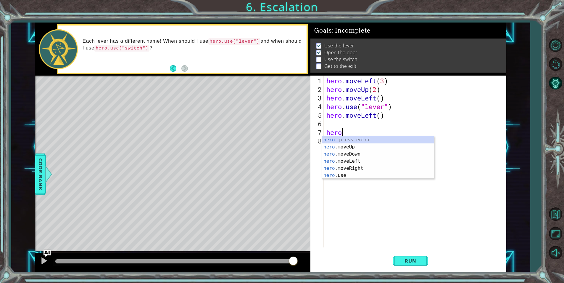
type textarea "h"
type textarea "hero.moveLeft()"
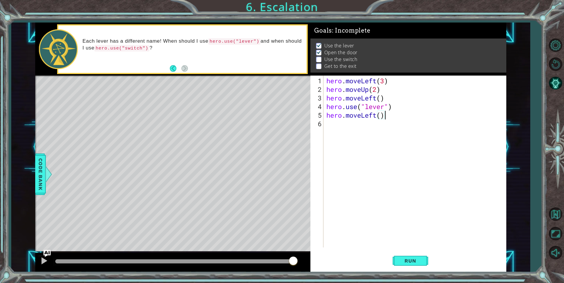
click at [328, 121] on div "hero . moveLeft ( 3 ) hero . moveUp ( 2 ) hero . moveLeft ( ) hero . use ( "lev…" at bounding box center [416, 170] width 182 height 189
click at [411, 260] on span "Run" at bounding box center [409, 260] width 23 height 6
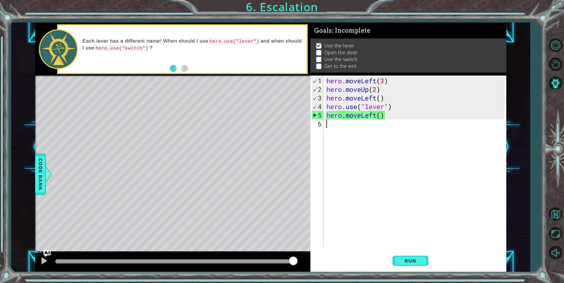
click at [332, 128] on div "hero . moveLeft ( 3 ) hero . moveUp ( 2 ) hero . moveLeft ( ) hero . use ( "lev…" at bounding box center [416, 170] width 182 height 189
click at [420, 260] on span "Run" at bounding box center [409, 260] width 23 height 6
click at [418, 261] on span "Run" at bounding box center [409, 260] width 23 height 6
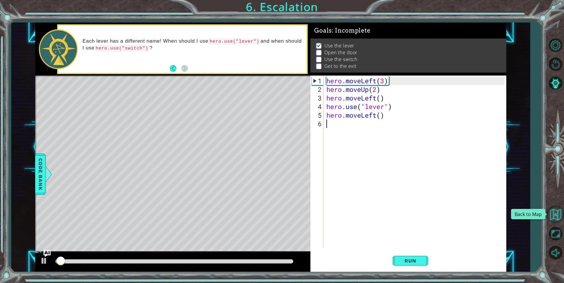
click at [559, 206] on button "Back to Map" at bounding box center [555, 213] width 17 height 17
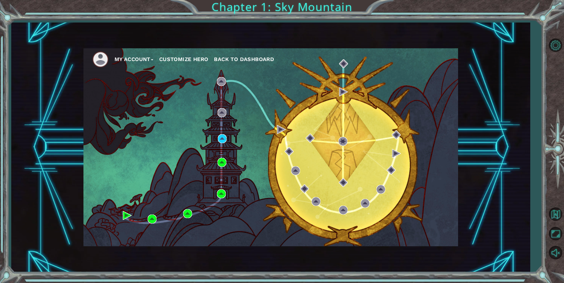
click at [107, 61] on img at bounding box center [100, 59] width 16 height 16
click at [124, 56] on button "My Account" at bounding box center [133, 59] width 39 height 9
click at [129, 79] on button "Logout" at bounding box center [129, 81] width 21 height 7
